Goal: Find specific page/section: Find specific page/section

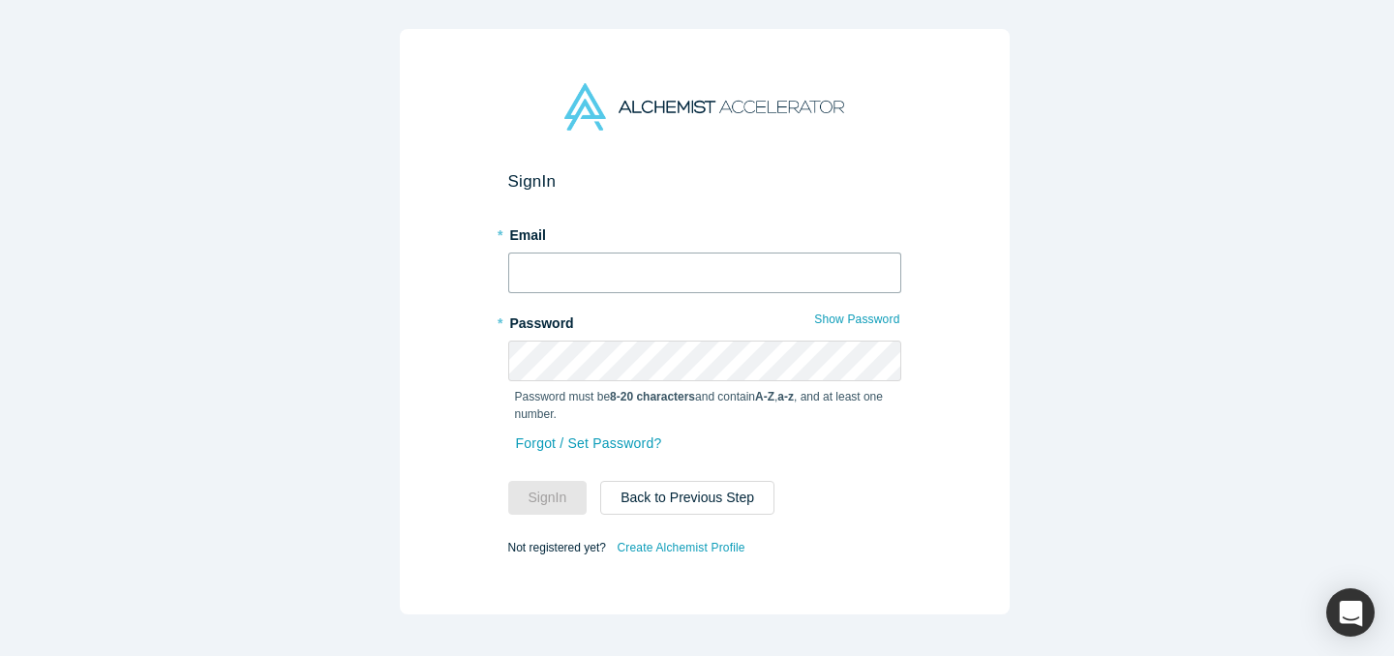
type input "[EMAIL_ADDRESS][DOMAIN_NAME]"
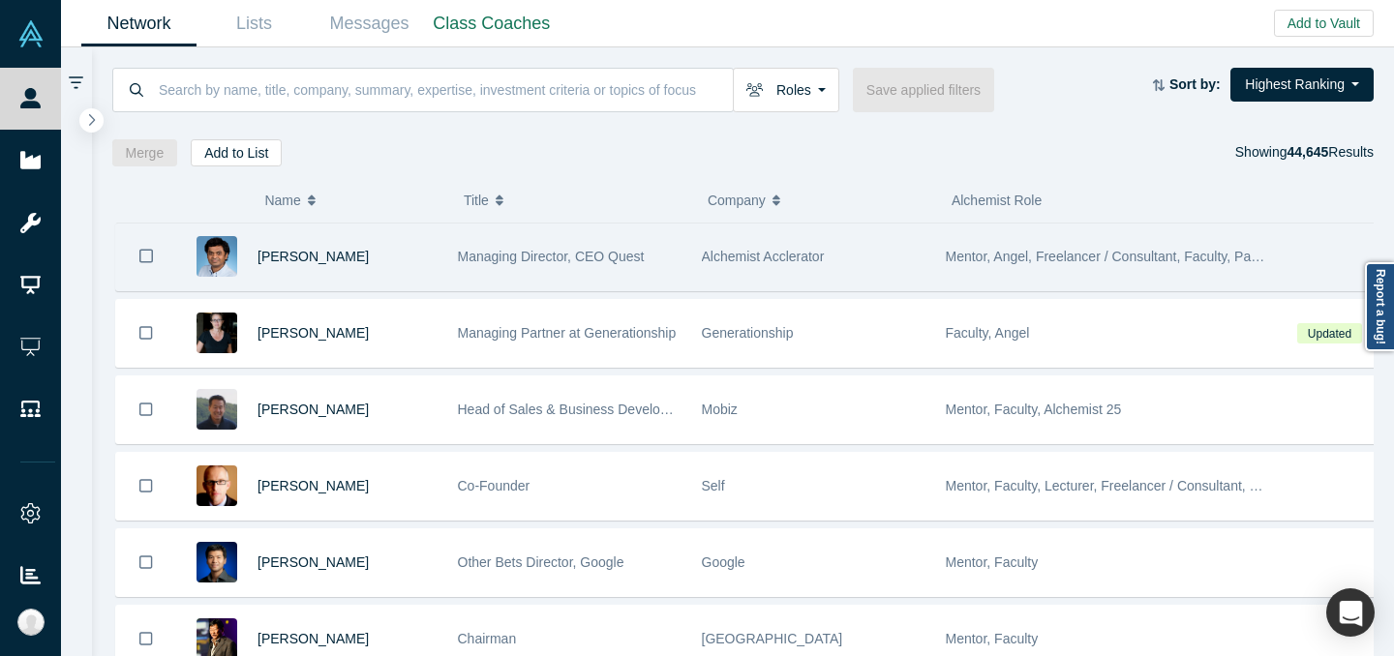
click at [603, 270] on div "Managing Director, CEO Quest" at bounding box center [570, 257] width 224 height 67
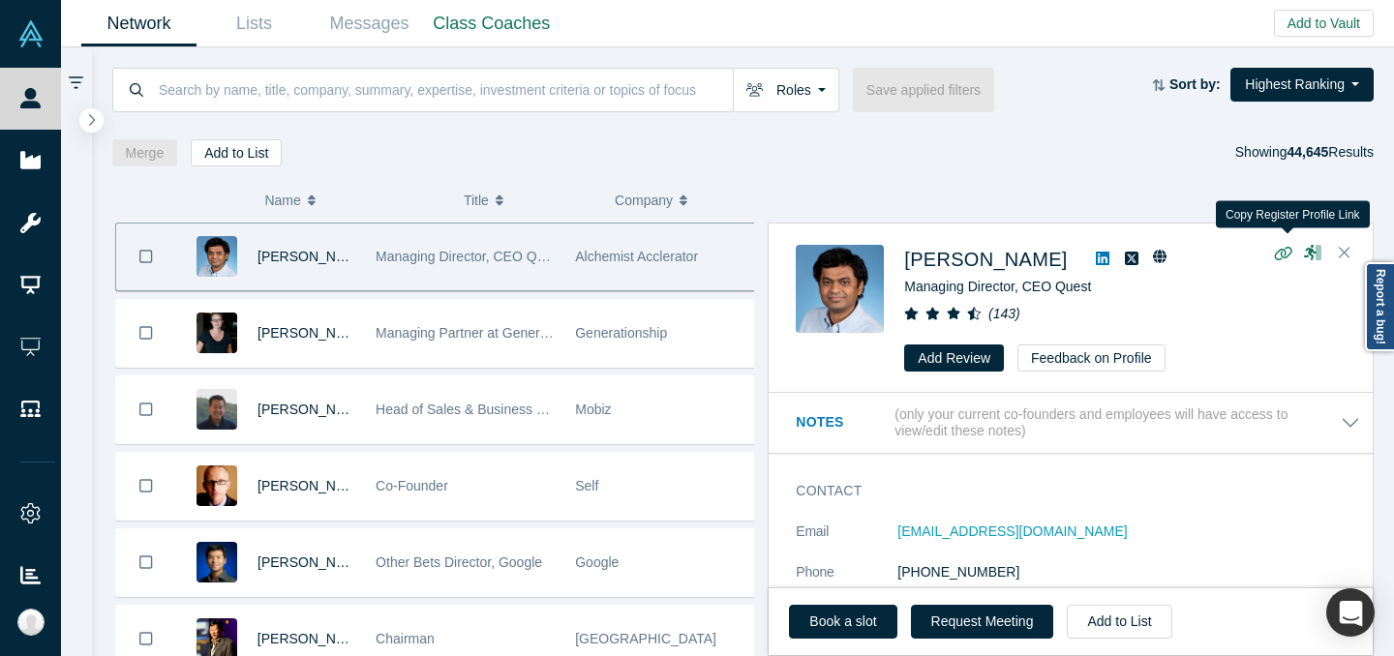
click at [1284, 258] on icon "button" at bounding box center [1283, 253] width 18 height 15
